Goal: Information Seeking & Learning: Check status

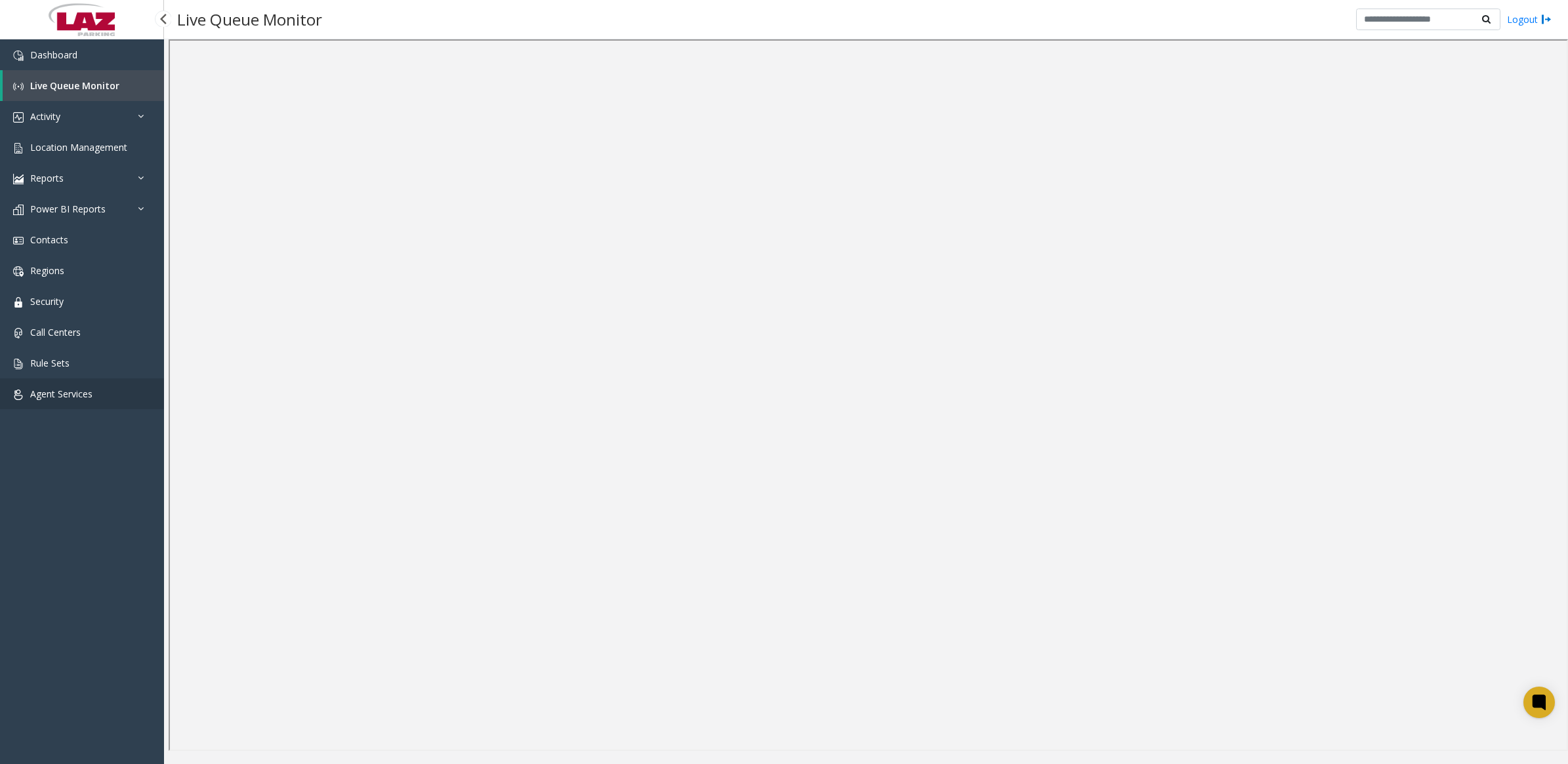
drag, startPoint x: 36, startPoint y: 394, endPoint x: 46, endPoint y: 391, distance: 10.4
click at [36, 394] on span "Agent Services" at bounding box center [61, 393] width 62 height 12
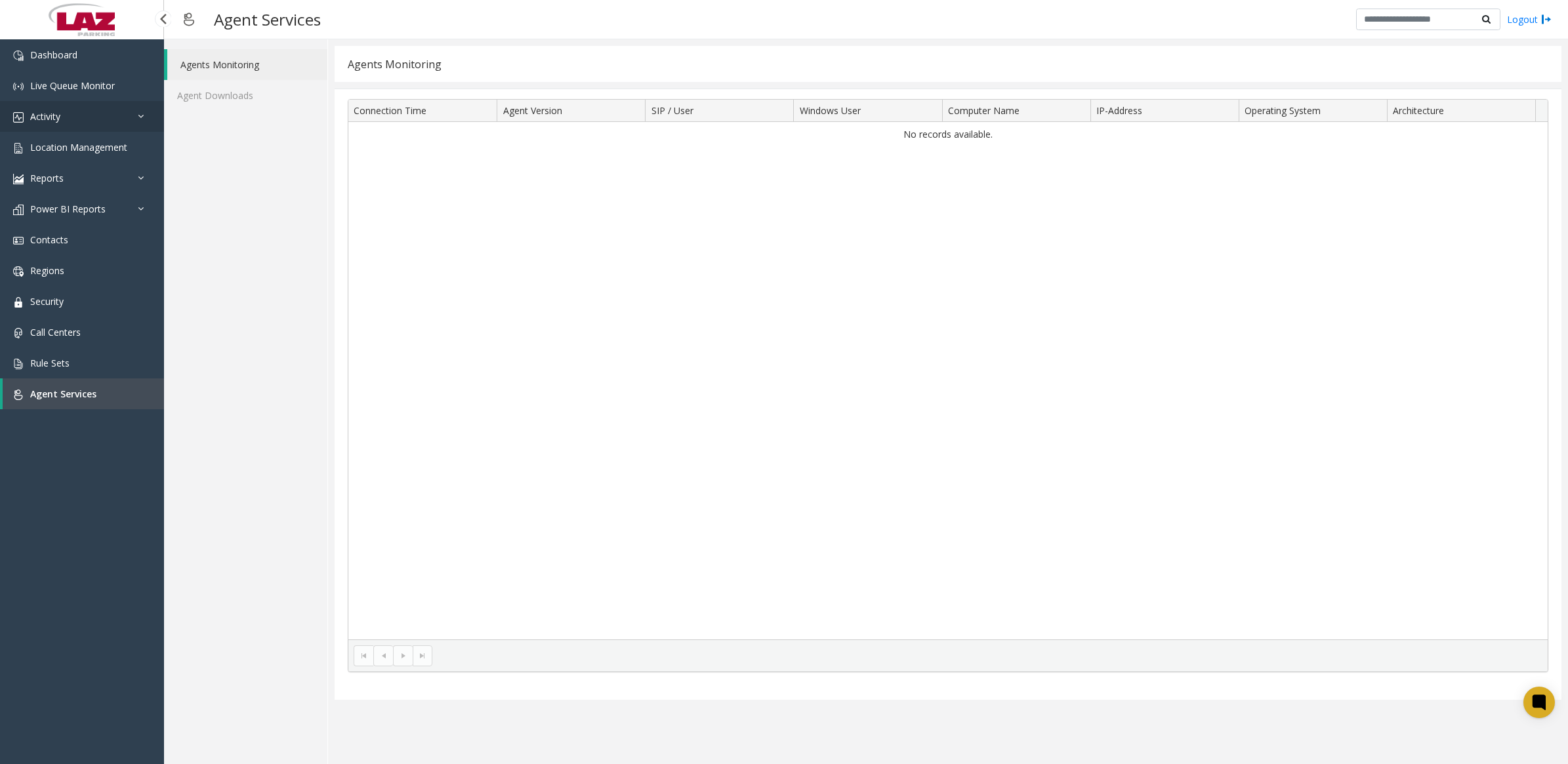
click at [46, 118] on span "Activity" at bounding box center [45, 116] width 30 height 12
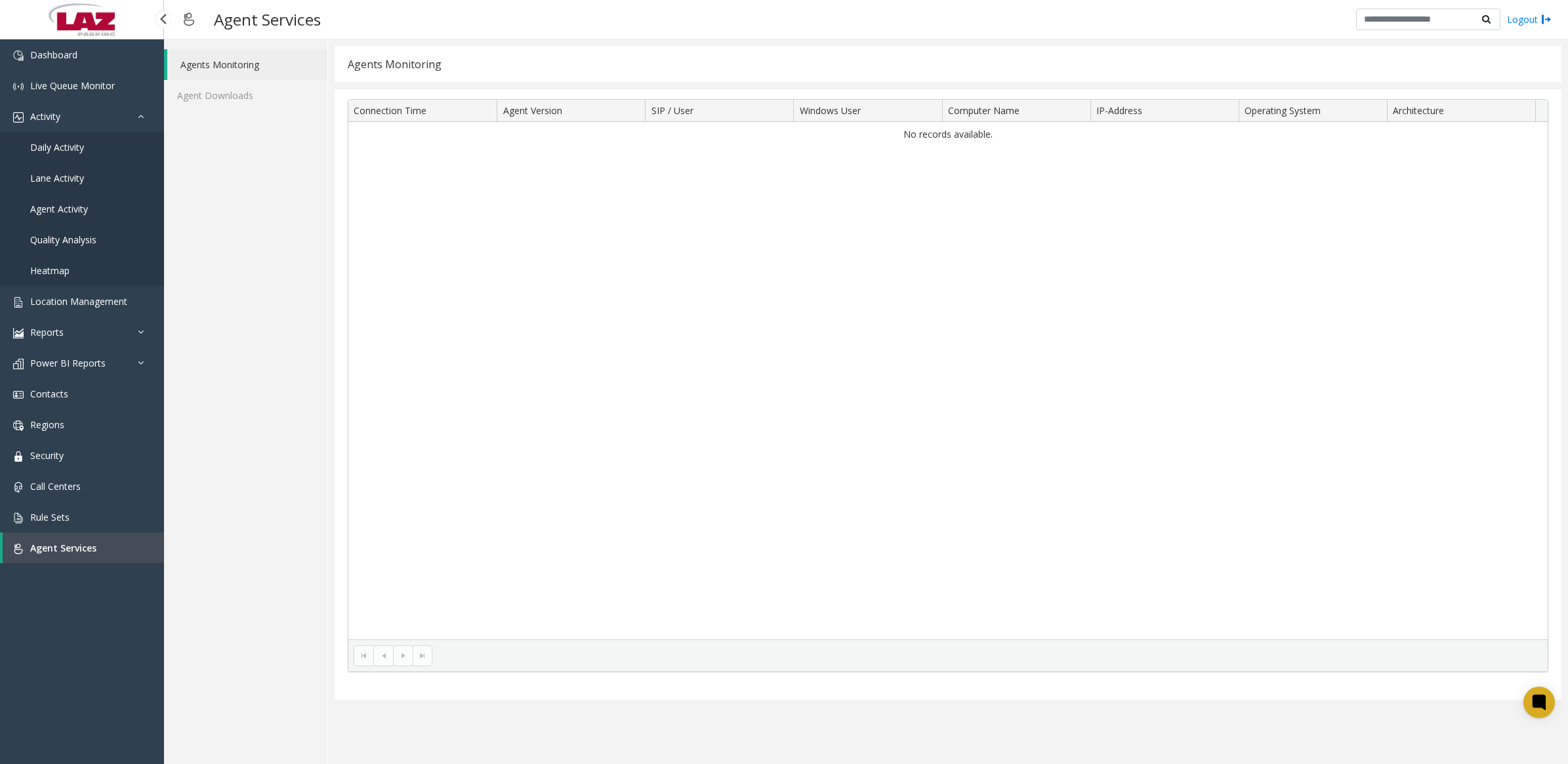
click at [60, 146] on span "Daily Activity" at bounding box center [56, 147] width 54 height 12
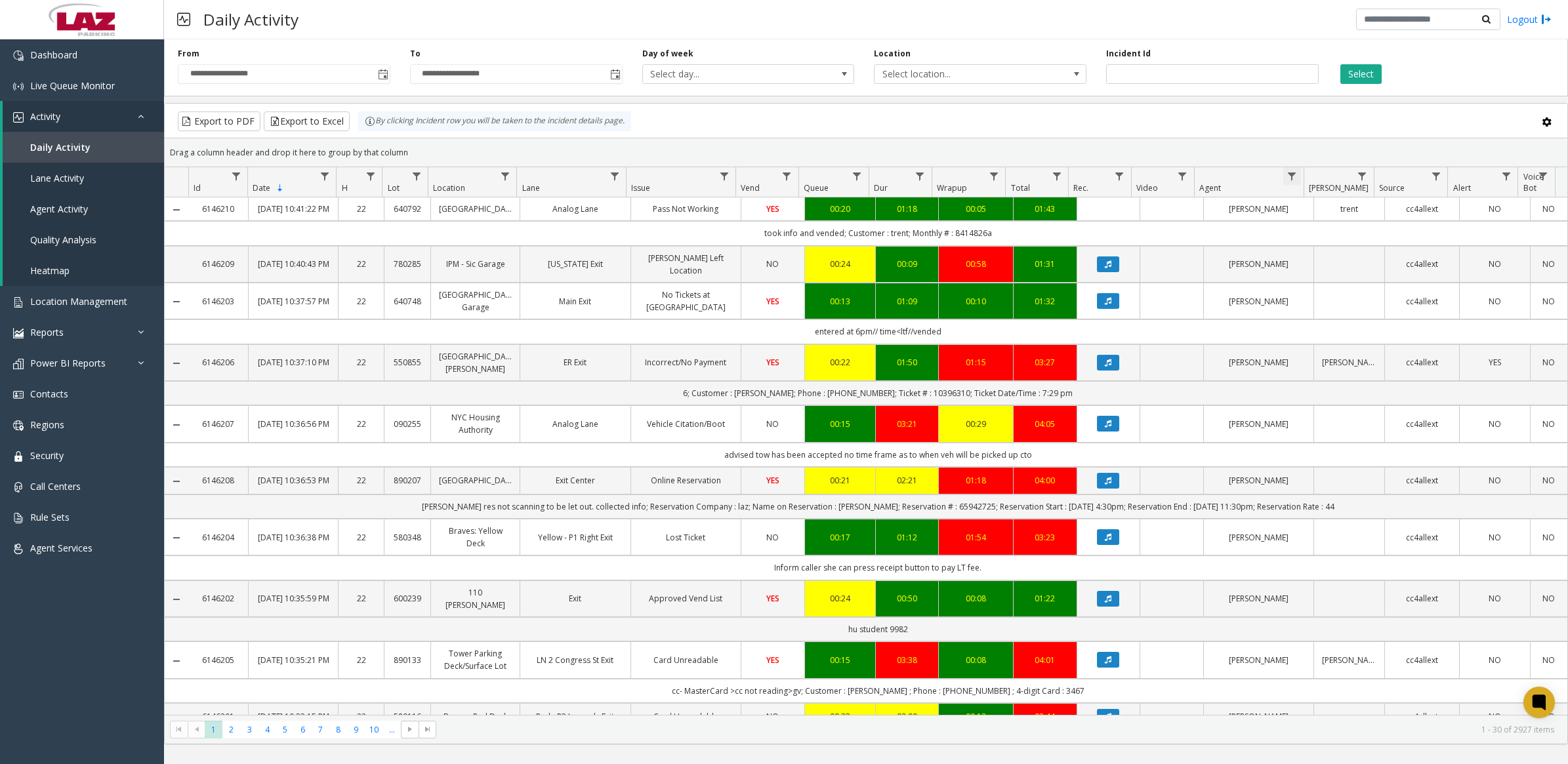
click at [1293, 177] on span "Data table" at bounding box center [1292, 176] width 11 height 11
click at [1316, 223] on input "Agent Filter" at bounding box center [1348, 233] width 111 height 22
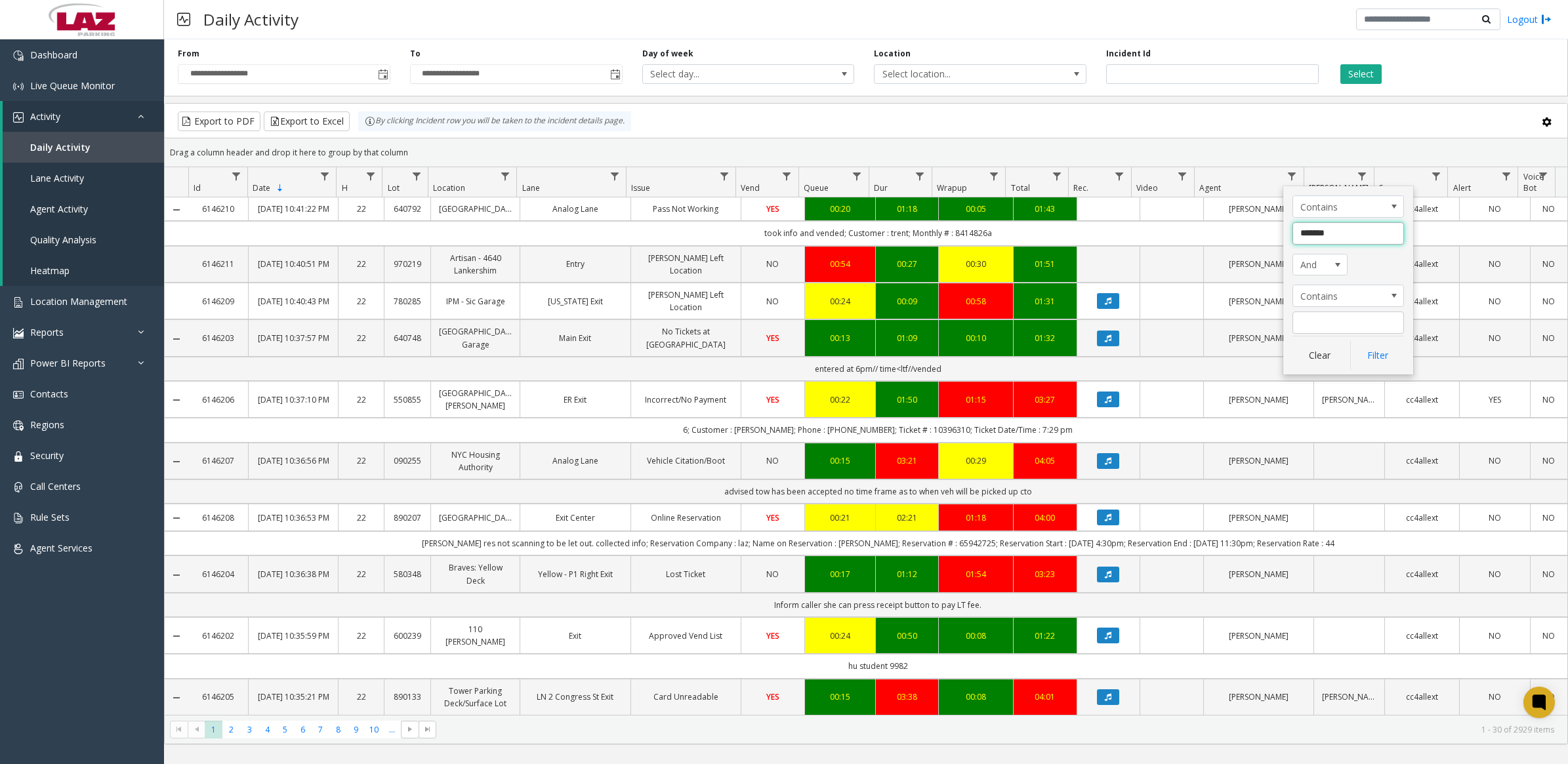
type input "********"
click button "Filter" at bounding box center [1377, 355] width 54 height 29
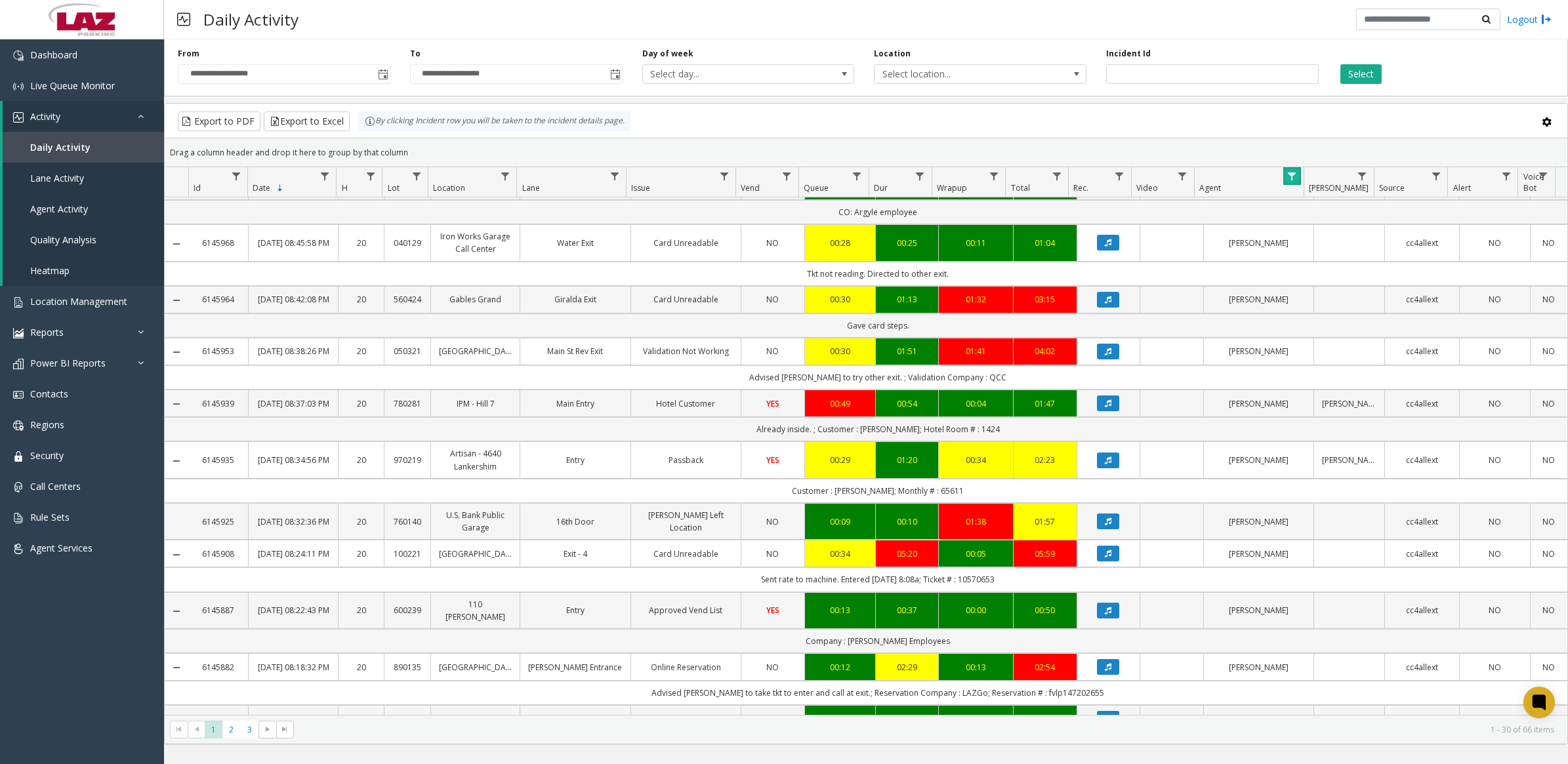
scroll to position [1231, 0]
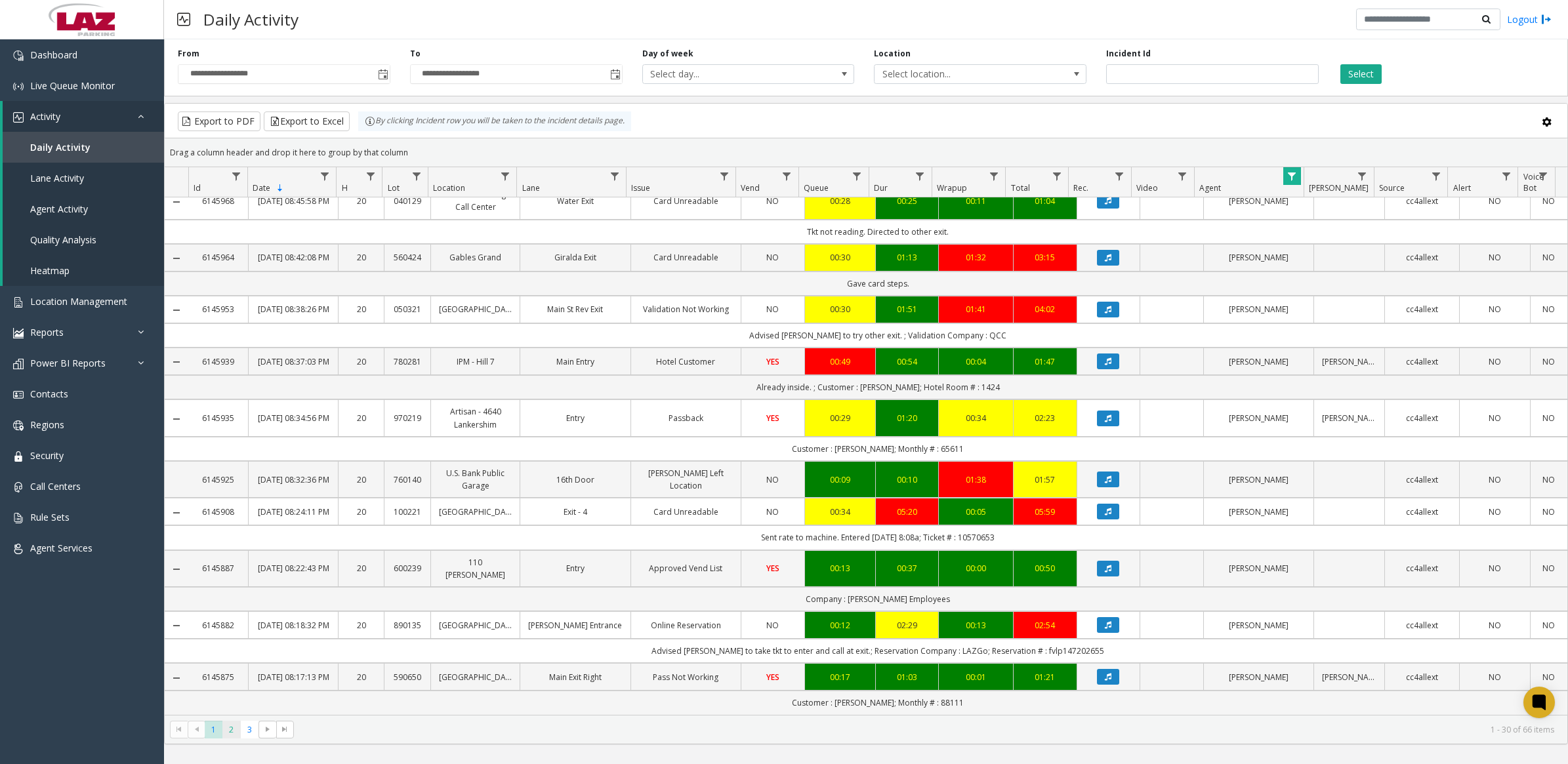
click at [237, 731] on span "2" at bounding box center [231, 729] width 18 height 18
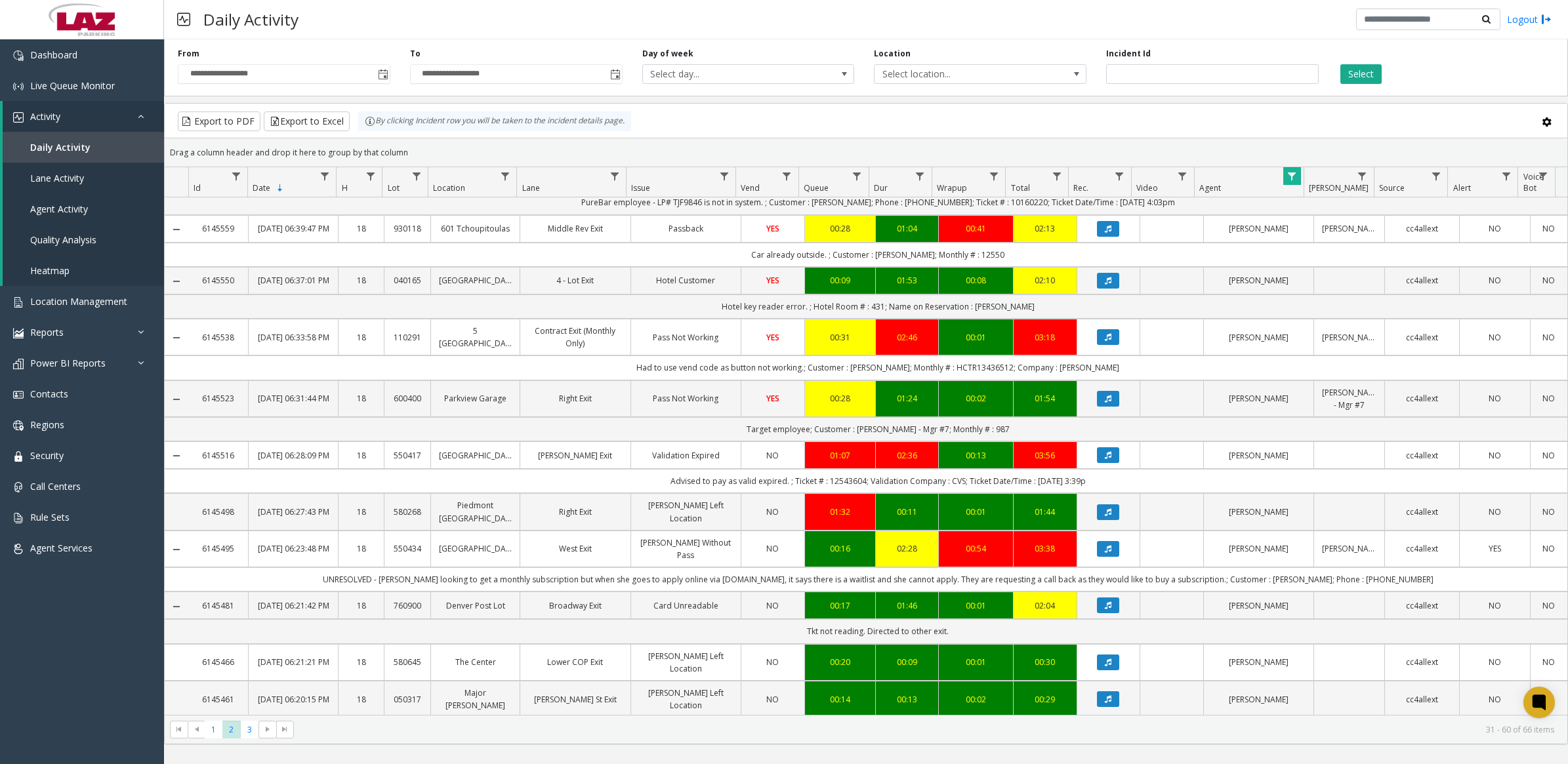
scroll to position [1280, 0]
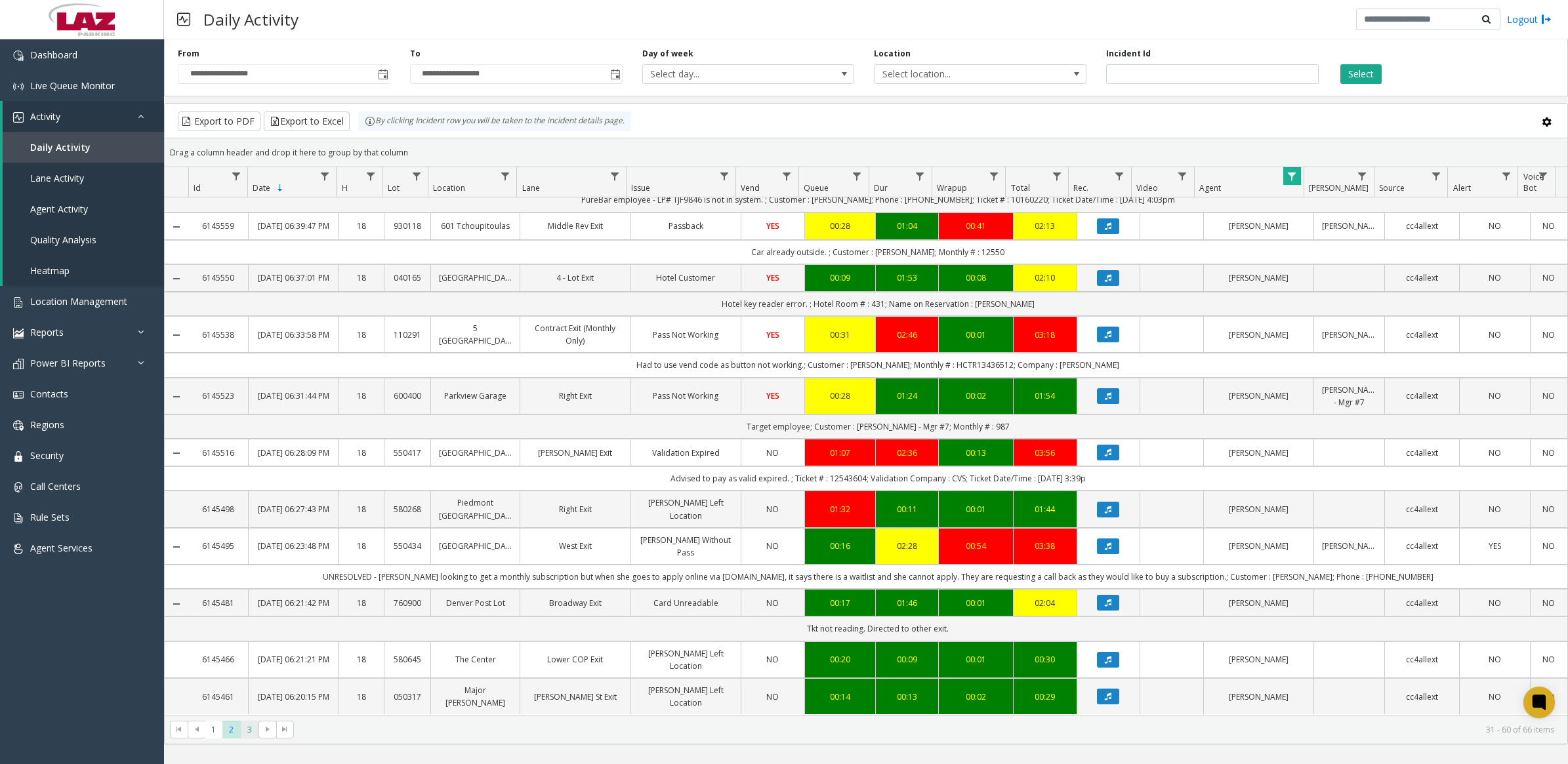
click at [251, 729] on span "3" at bounding box center [249, 729] width 18 height 18
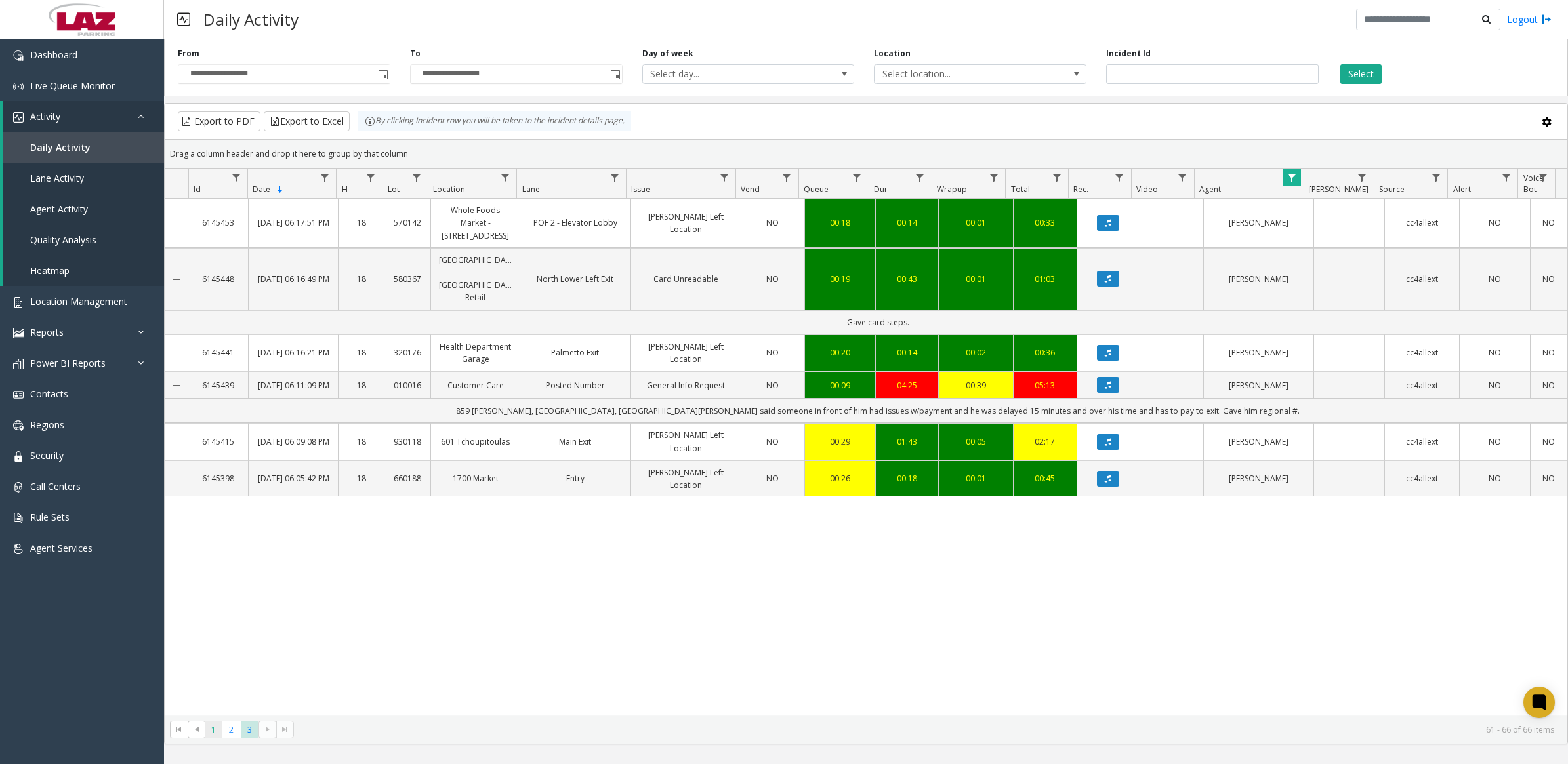
click at [216, 727] on span "1" at bounding box center [213, 729] width 18 height 18
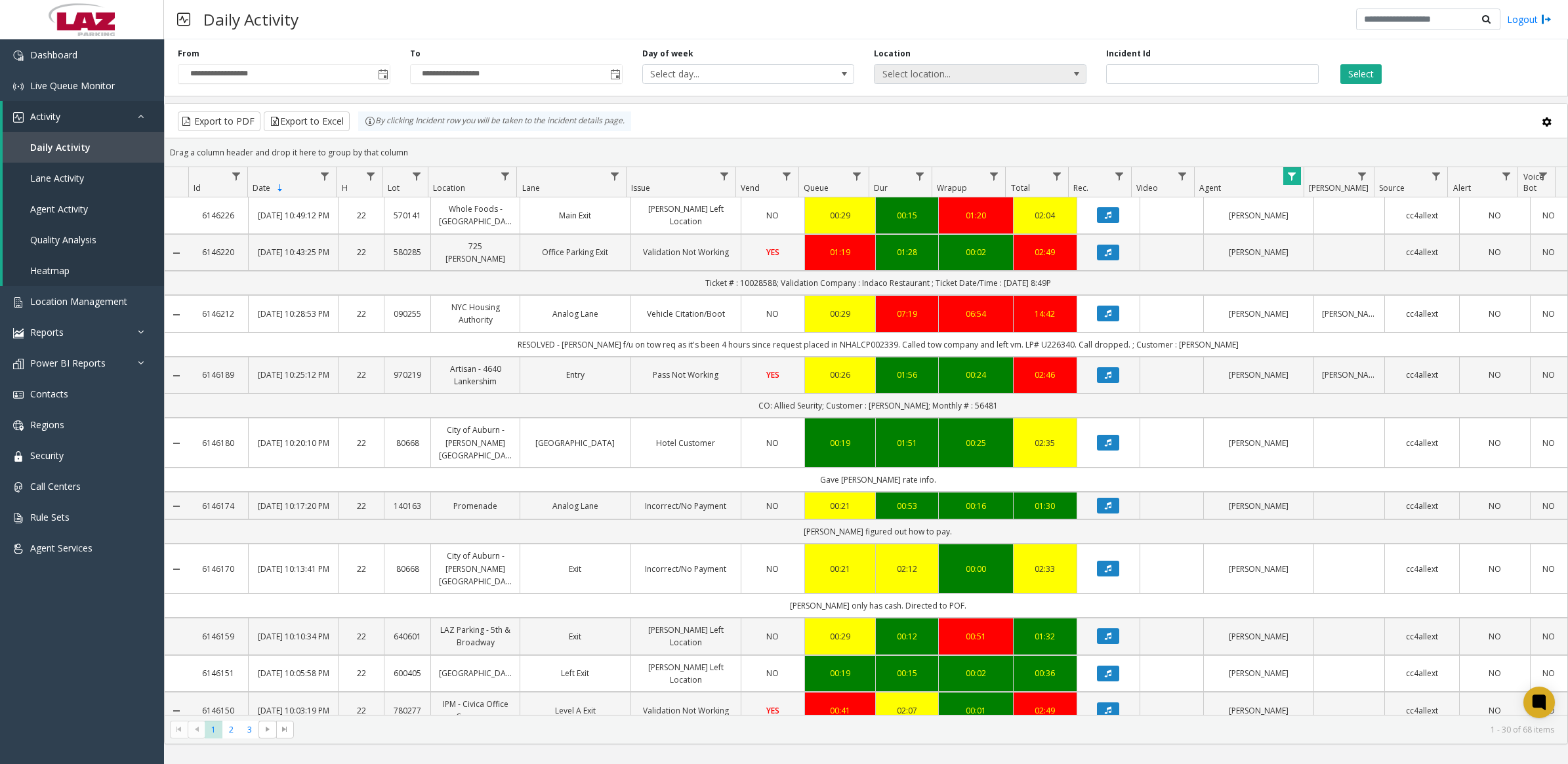
click at [941, 80] on span "Select location..." at bounding box center [958, 74] width 168 height 19
type input "***"
click at [968, 134] on li "090255 NYC Housing Authority" at bounding box center [980, 143] width 208 height 18
click at [1352, 61] on div "Select" at bounding box center [1444, 66] width 232 height 36
click at [1355, 66] on button "Select" at bounding box center [1361, 74] width 41 height 20
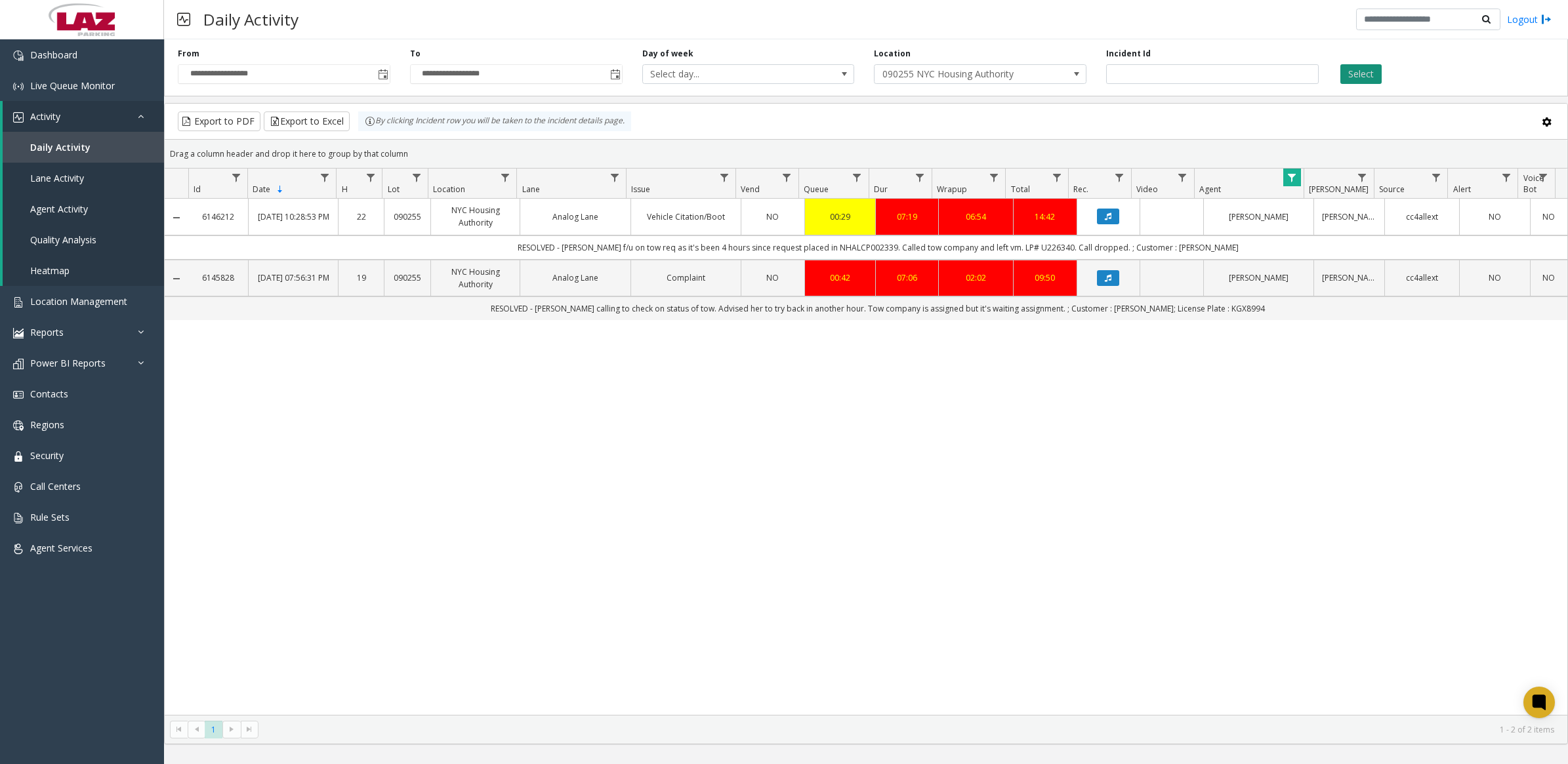
click at [1372, 69] on button "Select" at bounding box center [1361, 74] width 41 height 20
click at [1287, 178] on span "Data table" at bounding box center [1292, 178] width 11 height 11
click at [1328, 362] on button "Clear" at bounding box center [1319, 357] width 54 height 29
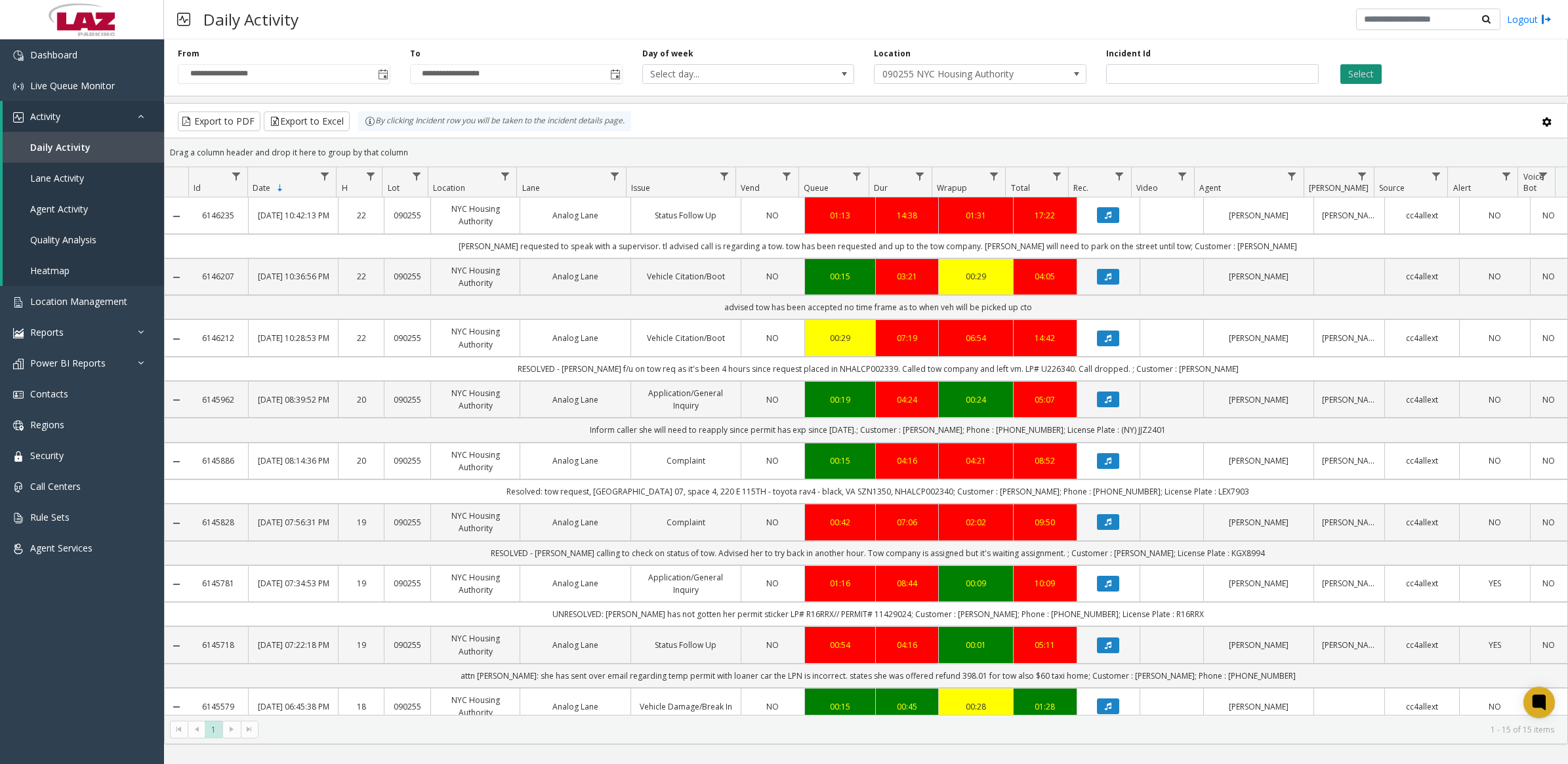
click at [1360, 83] on button "Select" at bounding box center [1361, 74] width 41 height 20
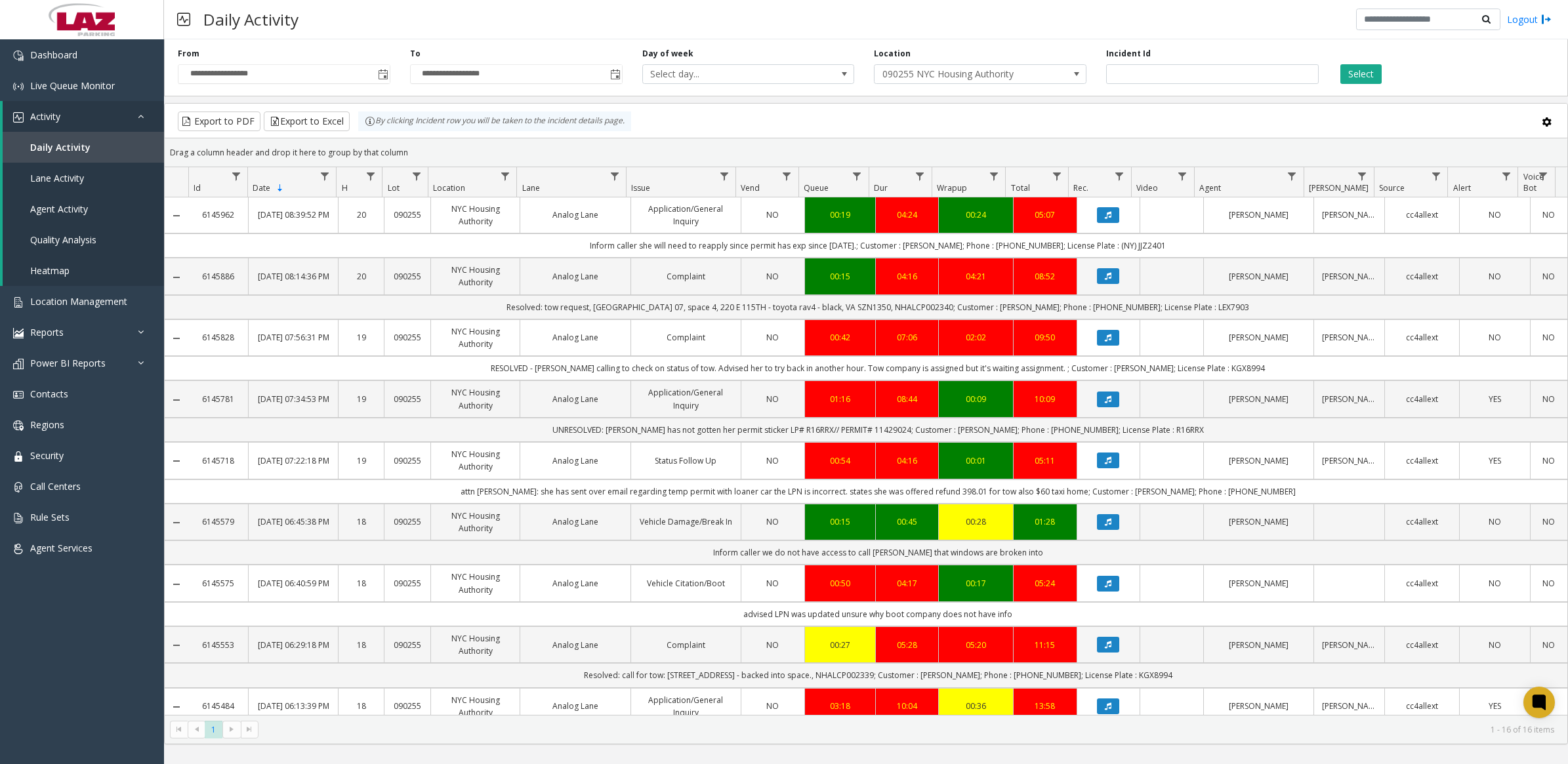
scroll to position [328, 0]
